Goal: Find contact information: Find contact information

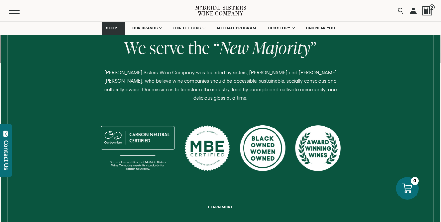
scroll to position [209, 0]
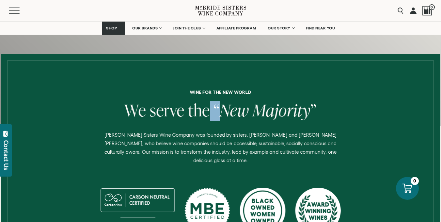
drag, startPoint x: 213, startPoint y: 108, endPoint x: 248, endPoint y: 134, distance: 43.9
click at [249, 133] on div "Wine for the new world We serve the “ New Majority ” [PERSON_NAME] Sisters Wine…" at bounding box center [221, 183] width 430 height 187
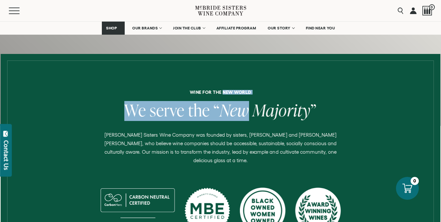
drag, startPoint x: 223, startPoint y: 93, endPoint x: 248, endPoint y: 118, distance: 35.4
click at [248, 118] on div "Wine for the new world We serve the “ New Majority ” [PERSON_NAME] Sisters Wine…" at bounding box center [221, 183] width 430 height 187
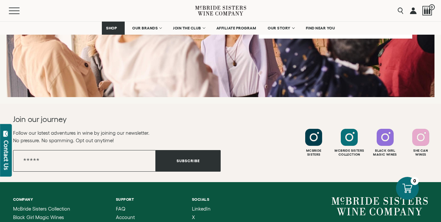
scroll to position [2658, 0]
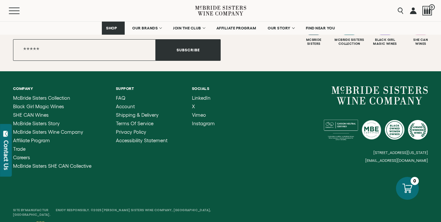
drag, startPoint x: 419, startPoint y: 135, endPoint x: 422, endPoint y: 138, distance: 4.4
click at [424, 140] on div "[STREET_ADDRESS][US_STATE] [EMAIL_ADDRESS][DOMAIN_NAME]" at bounding box center [325, 124] width 208 height 76
click at [298, 97] on div "[STREET_ADDRESS][US_STATE] [EMAIL_ADDRESS][DOMAIN_NAME]" at bounding box center [325, 124] width 208 height 76
drag, startPoint x: 420, startPoint y: 127, endPoint x: 417, endPoint y: 136, distance: 9.4
click at [416, 139] on div "[STREET_ADDRESS][US_STATE] [EMAIL_ADDRESS][DOMAIN_NAME]" at bounding box center [325, 124] width 208 height 76
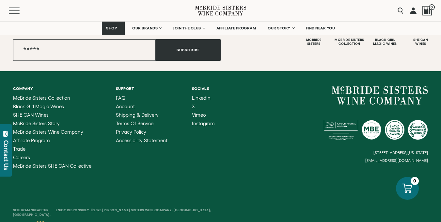
click at [420, 124] on div at bounding box center [418, 130] width 20 height 20
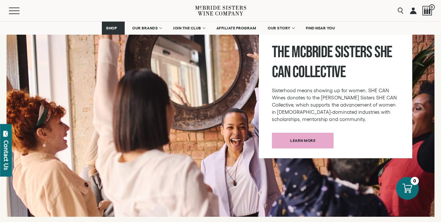
scroll to position [2462, 0]
